Goal: Transaction & Acquisition: Purchase product/service

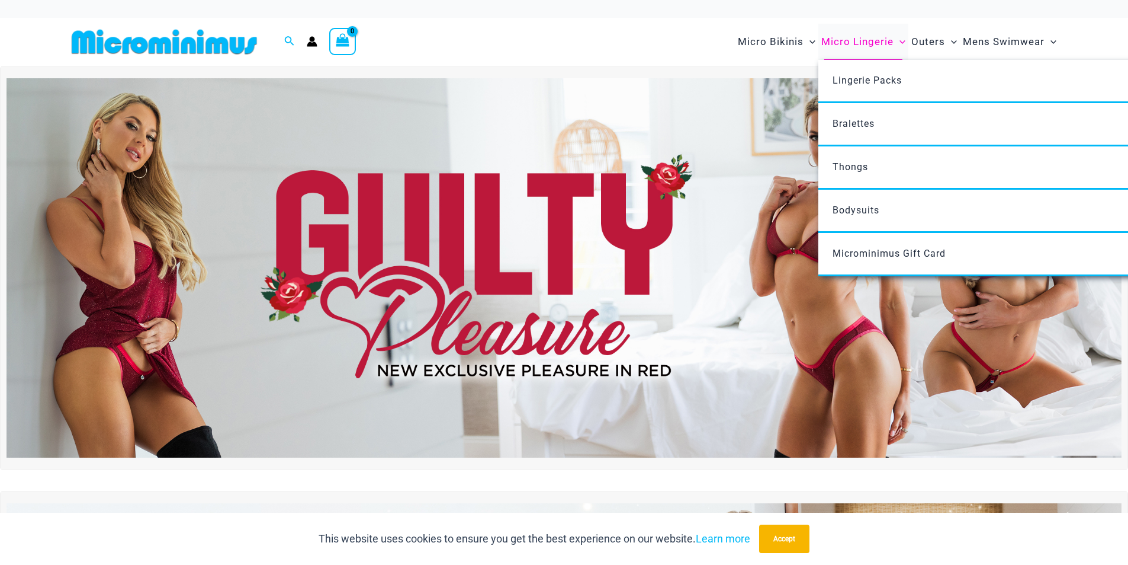
click at [845, 39] on span "Micro Lingerie" at bounding box center [858, 42] width 72 height 30
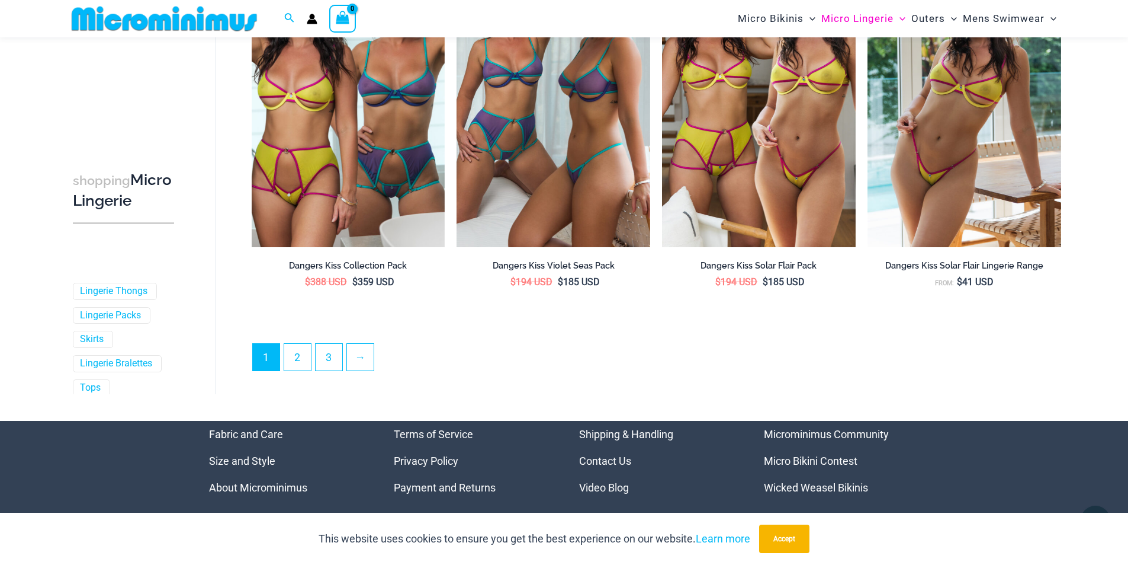
scroll to position [3204, 0]
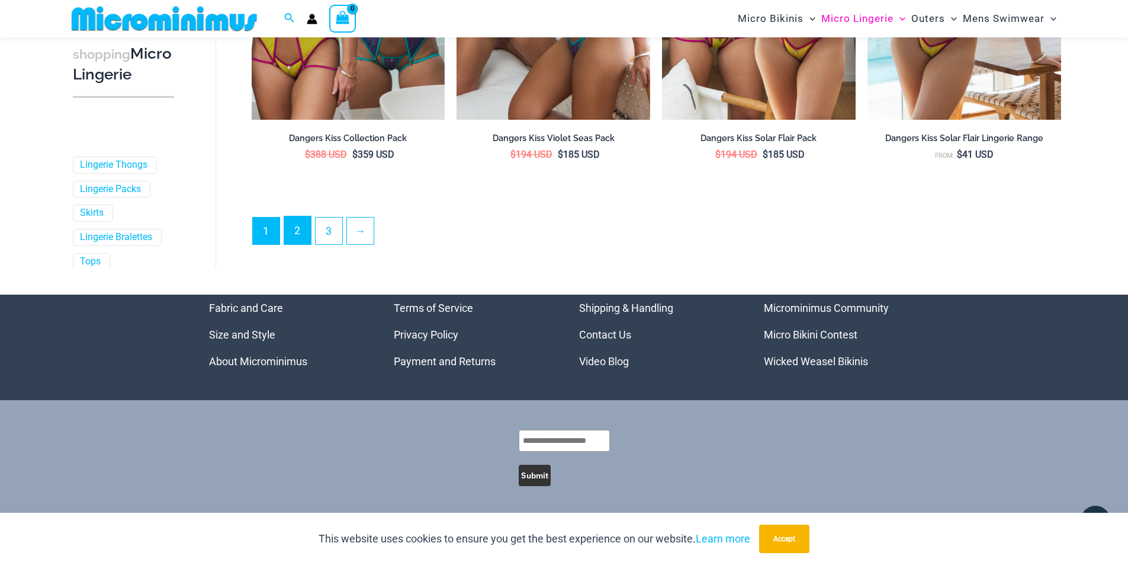
click at [294, 229] on link "2" at bounding box center [297, 230] width 27 height 28
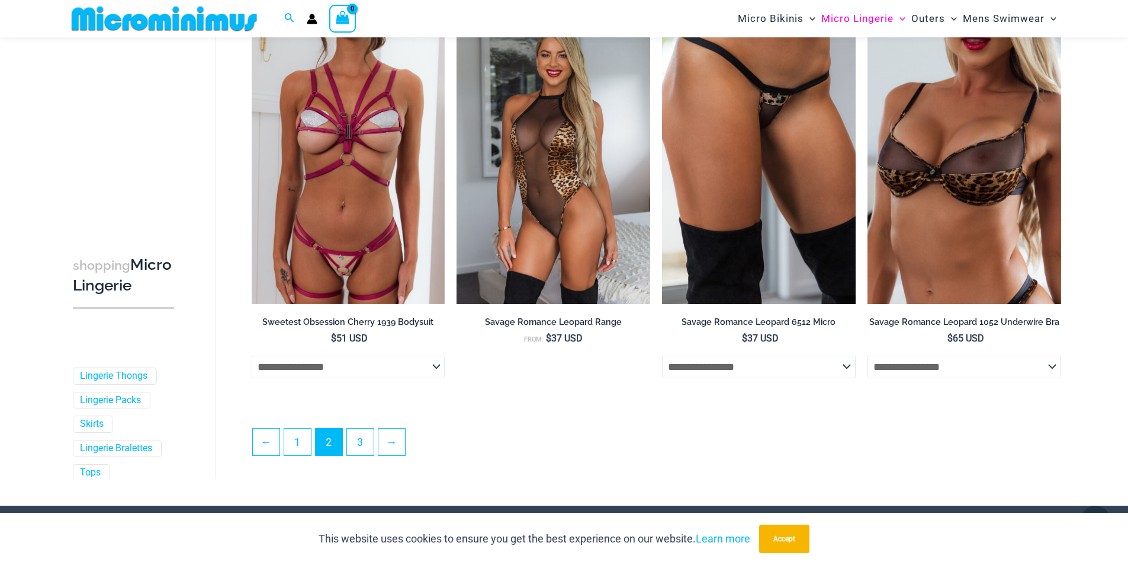
scroll to position [3169, 0]
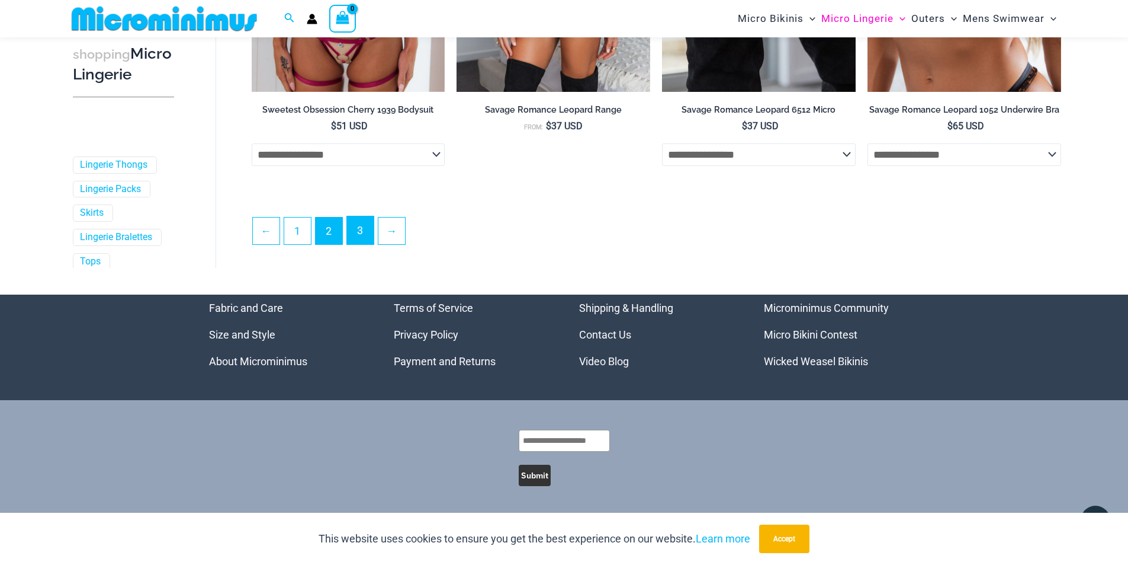
click at [363, 237] on link "3" at bounding box center [360, 230] width 27 height 28
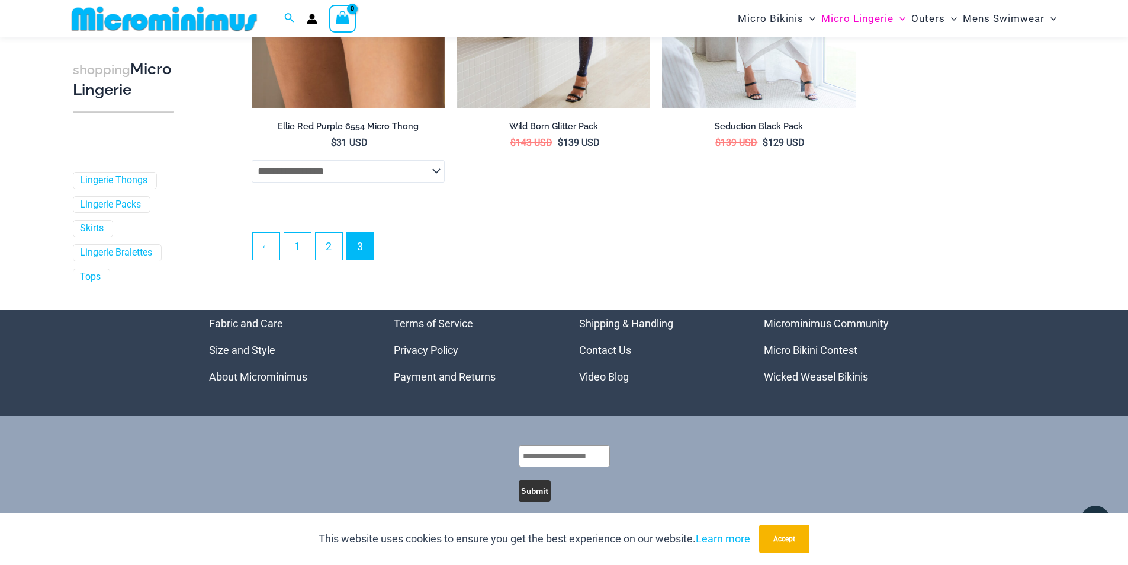
scroll to position [1109, 0]
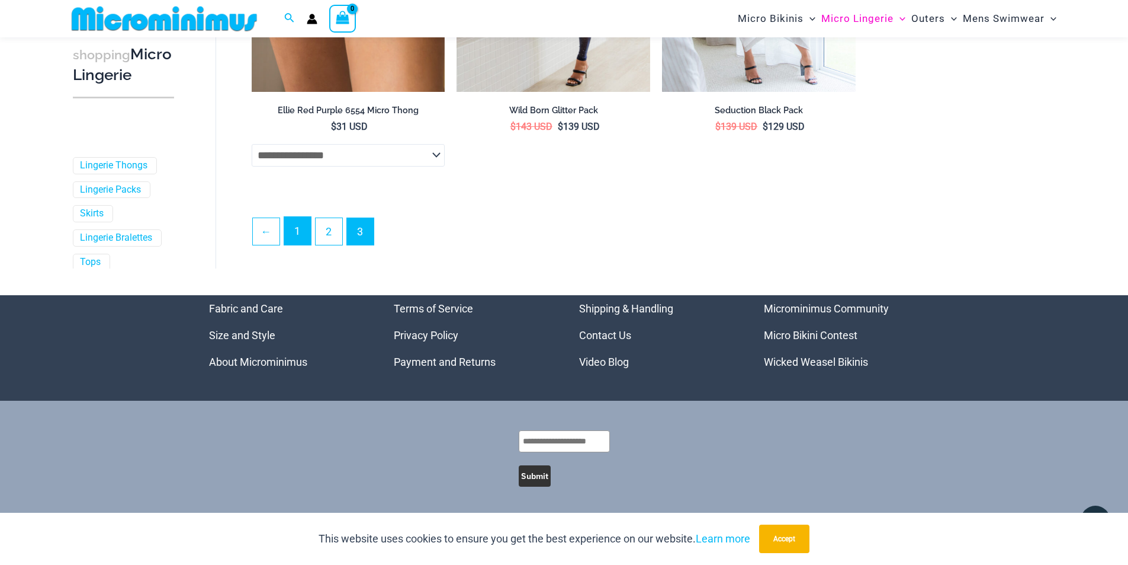
click at [300, 233] on link "1" at bounding box center [297, 231] width 27 height 28
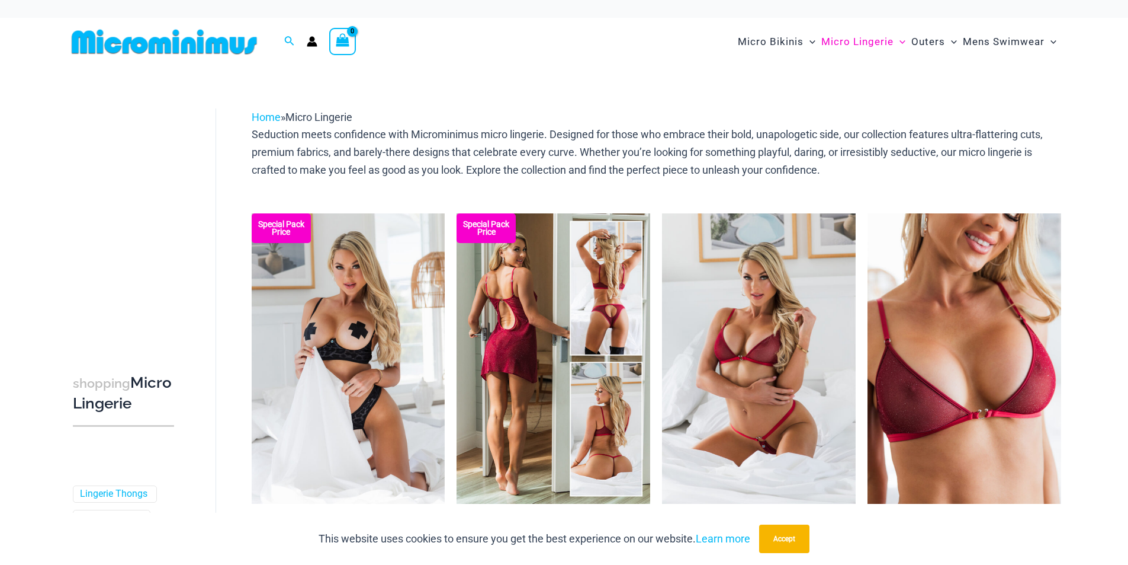
click at [543, 274] on img at bounding box center [554, 358] width 194 height 290
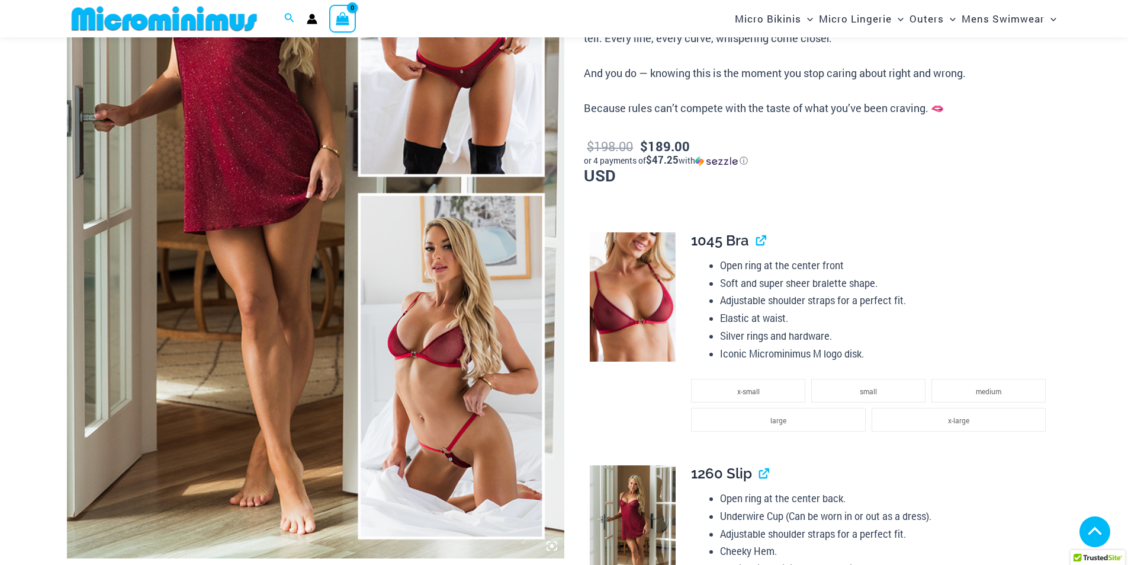
scroll to position [1769, 0]
